Goal: Task Accomplishment & Management: Manage account settings

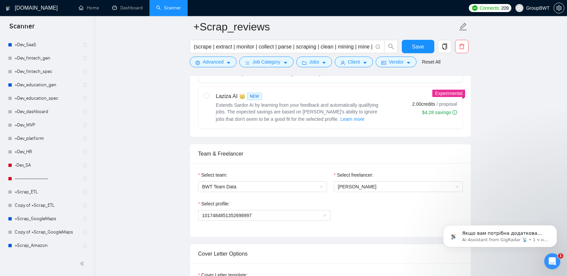
scroll to position [661, 0]
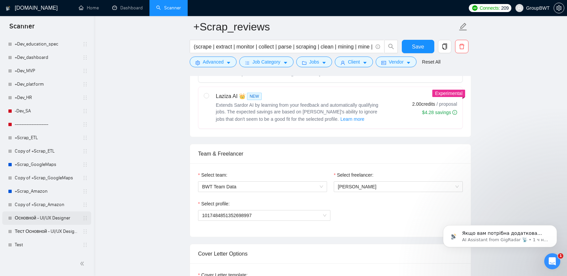
click at [34, 218] on link "Основной - UI/UX Designer" at bounding box center [47, 218] width 64 height 13
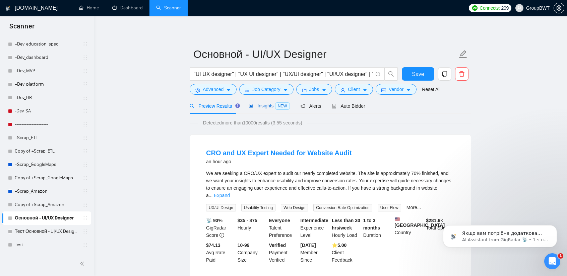
click at [266, 106] on span "Insights NEW" at bounding box center [269, 105] width 41 height 5
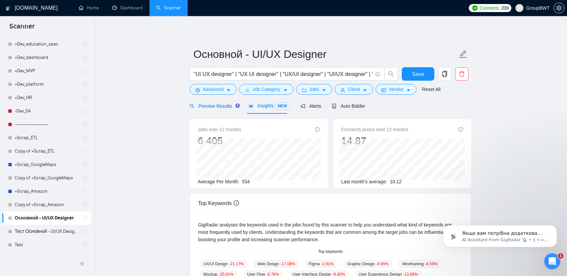
click at [221, 106] on span "Preview Results" at bounding box center [214, 106] width 48 height 5
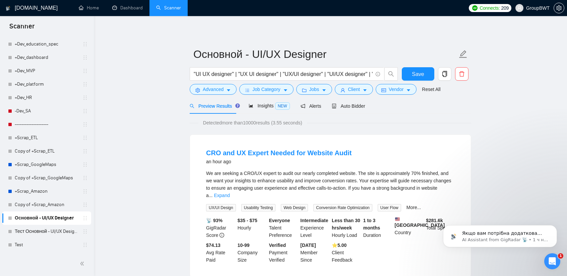
click at [365, 106] on div "Preview Results Insights NEW Alerts Auto Bidder" at bounding box center [330, 106] width 281 height 16
click at [357, 107] on span "Auto Bidder" at bounding box center [348, 106] width 33 height 5
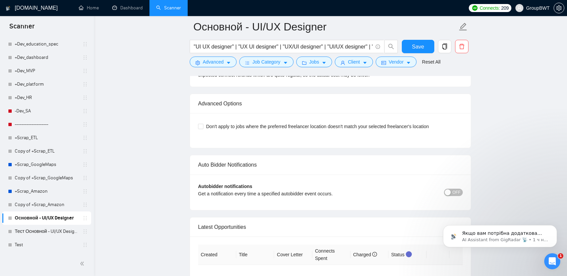
scroll to position [1407, 0]
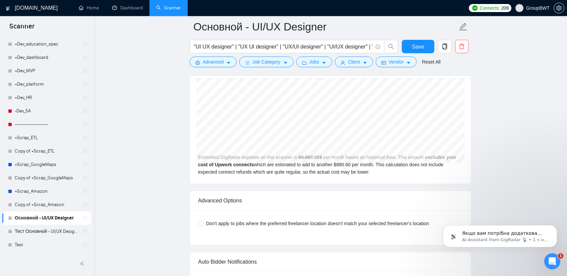
click at [378, 161] on div "[DATE] GigRadar $0.00 Upwork Connects $714.38 Estimated GigRadar expense on thi…" at bounding box center [330, 131] width 281 height 105
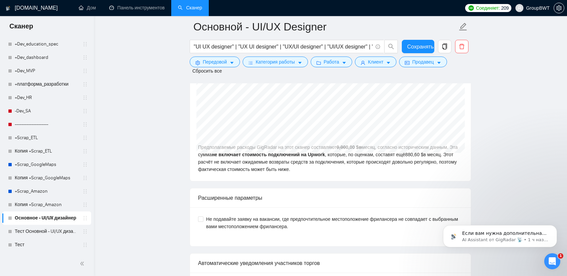
scroll to position [1475, 0]
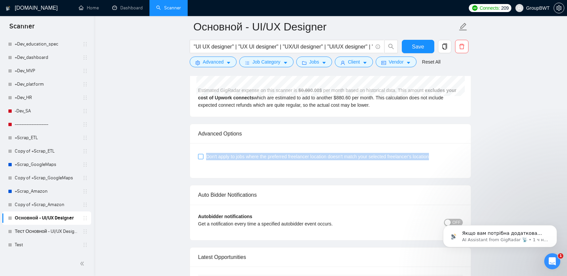
drag, startPoint x: 431, startPoint y: 151, endPoint x: 204, endPoint y: 150, distance: 226.5
click at [204, 153] on span "Don't apply to jobs where the preferred freelancer location doesn't match your …" at bounding box center [317, 156] width 228 height 7
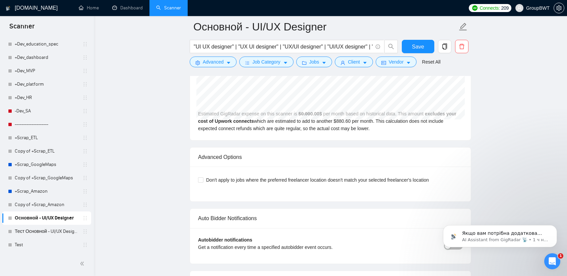
scroll to position [1407, 0]
